Goal: Information Seeking & Learning: Learn about a topic

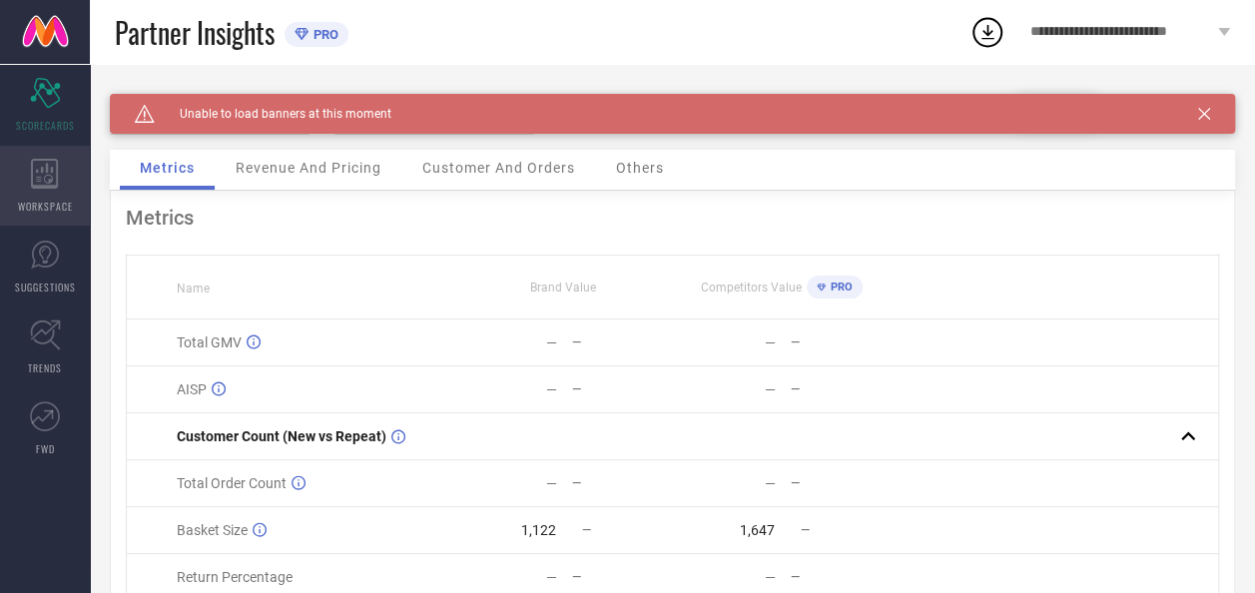
click at [38, 202] on span "WORKSPACE" at bounding box center [45, 206] width 55 height 15
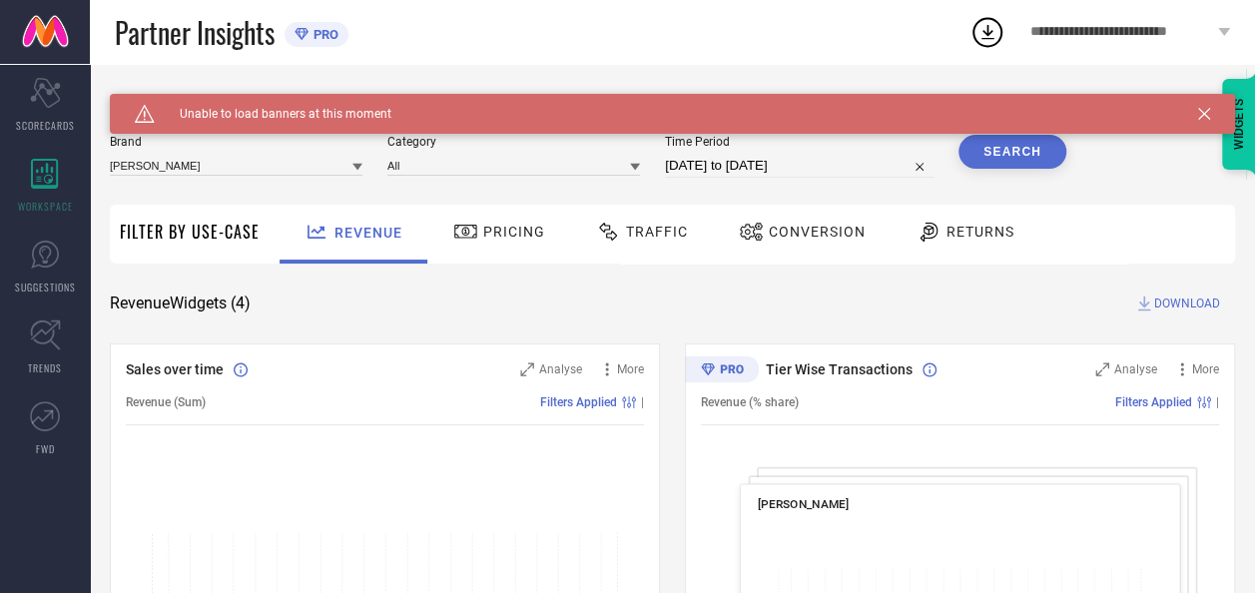
click at [631, 245] on div "Traffic" at bounding box center [642, 232] width 102 height 34
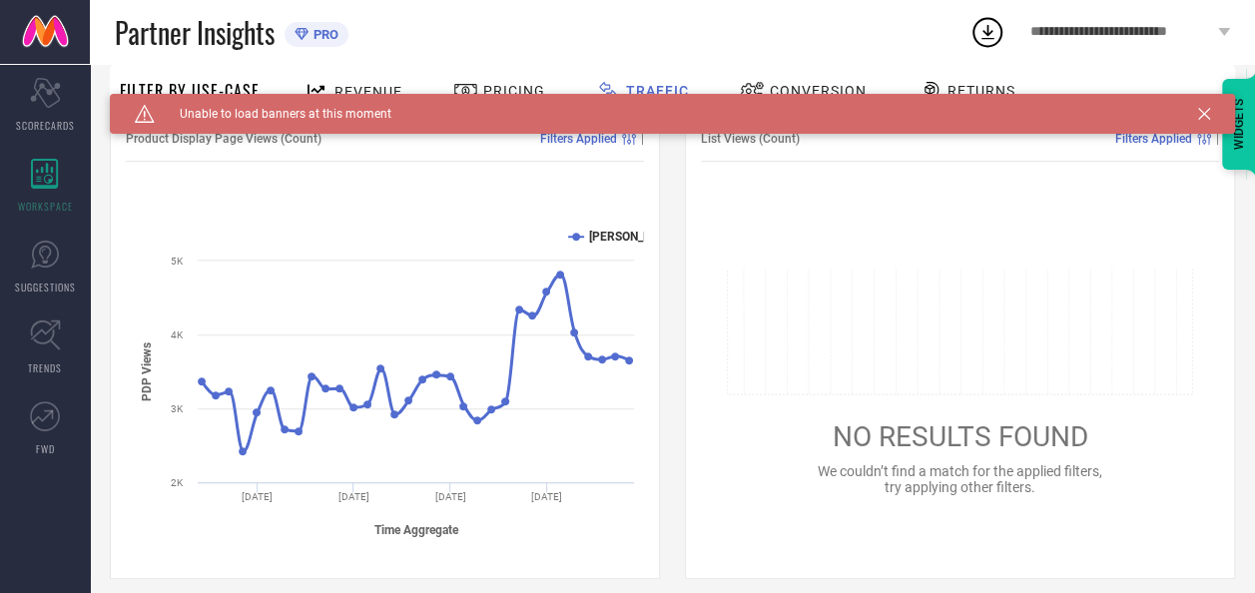
scroll to position [209, 0]
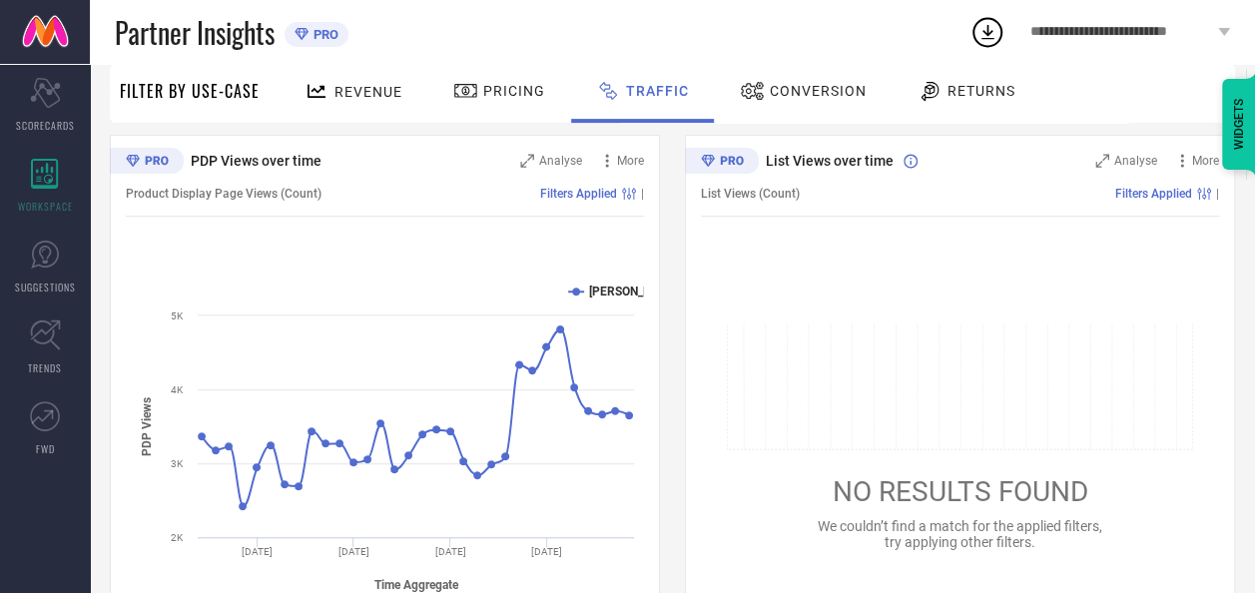
click at [669, 475] on div "PDP Views over time Analyse More Product Display Page Views (Count) Filters App…" at bounding box center [673, 384] width 1126 height 499
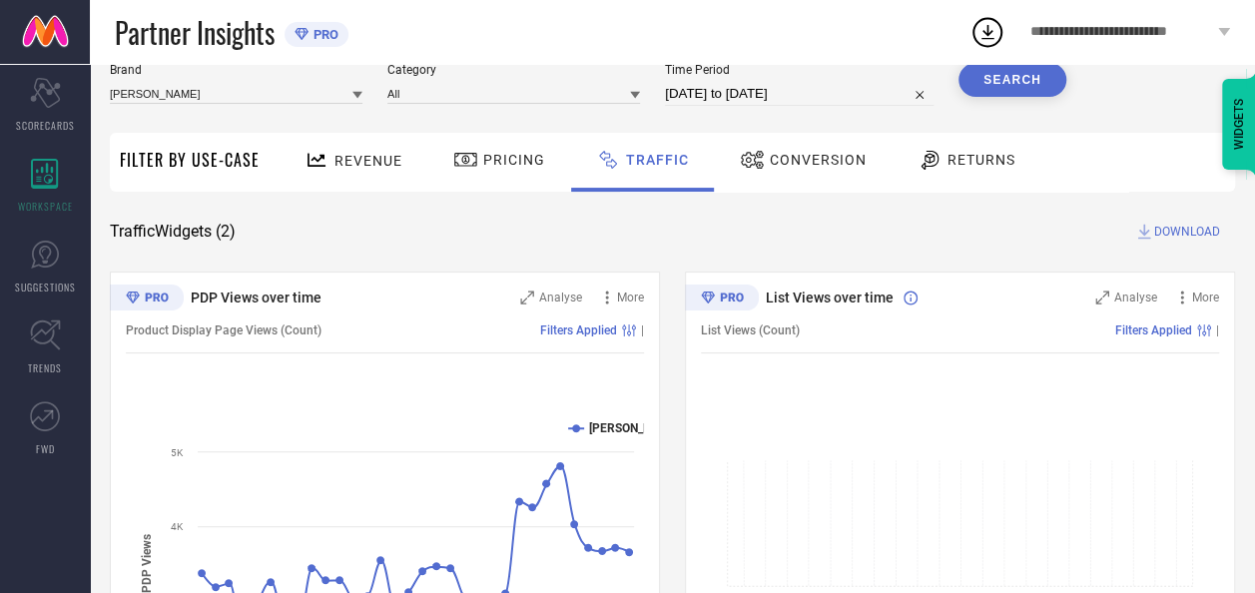
scroll to position [0, 0]
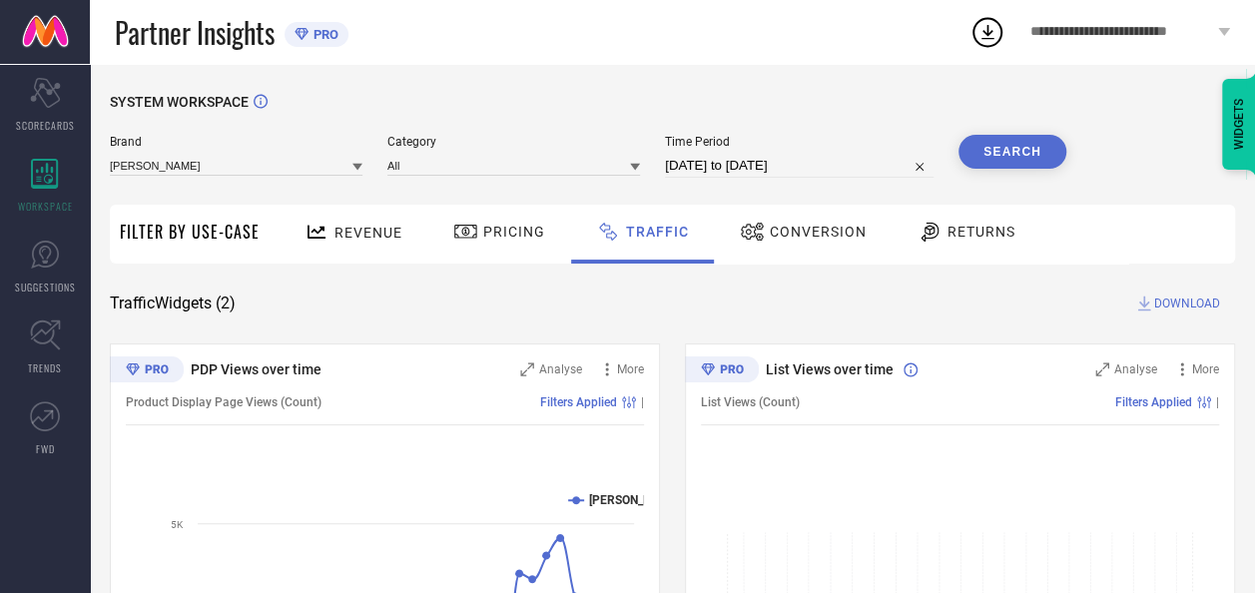
click at [840, 233] on span "Conversion" at bounding box center [818, 232] width 97 height 16
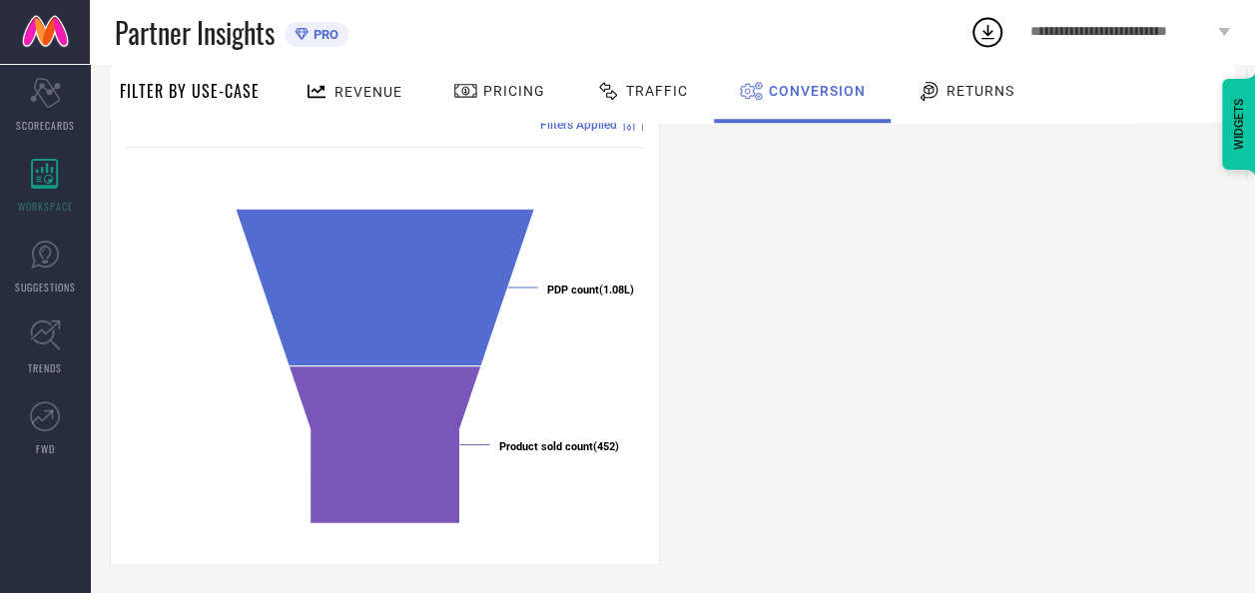
scroll to position [805, 0]
